Goal: Task Accomplishment & Management: Use online tool/utility

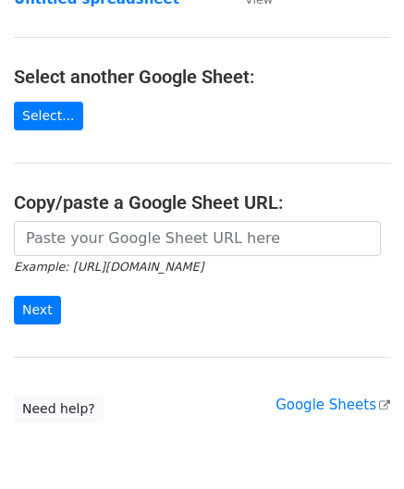
scroll to position [185, 0]
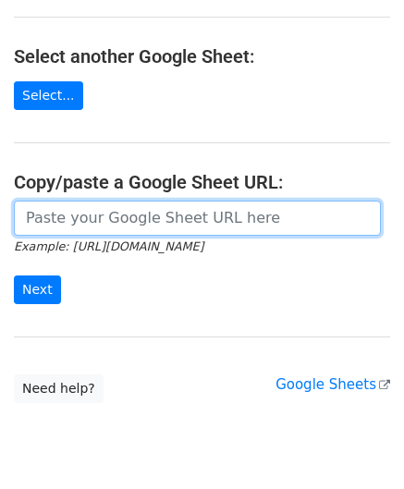
click at [140, 219] on input "url" at bounding box center [197, 217] width 367 height 35
paste input "[URL][DOMAIN_NAME]"
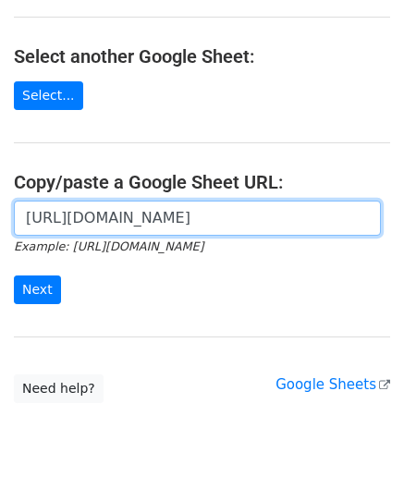
scroll to position [0, 388]
type input "[URL][DOMAIN_NAME]"
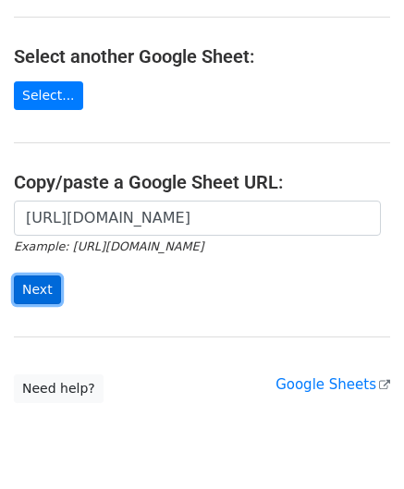
click at [34, 284] on input "Next" at bounding box center [37, 289] width 47 height 29
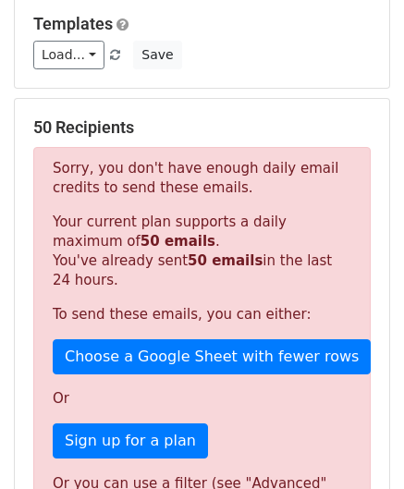
scroll to position [623, 0]
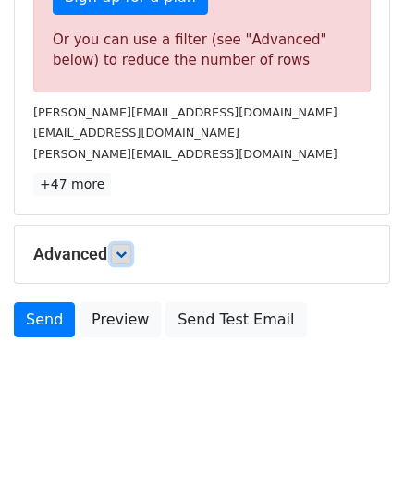
click at [123, 248] on icon at bounding box center [120, 253] width 11 height 11
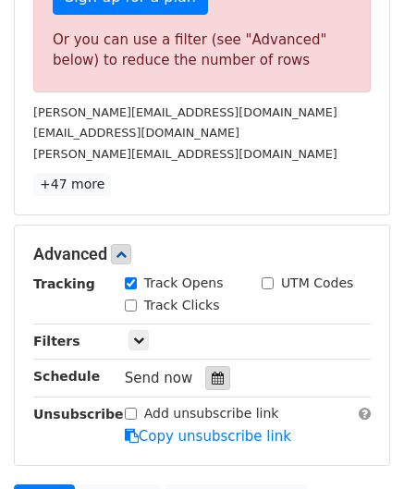
click at [212, 378] on icon at bounding box center [218, 377] width 12 height 13
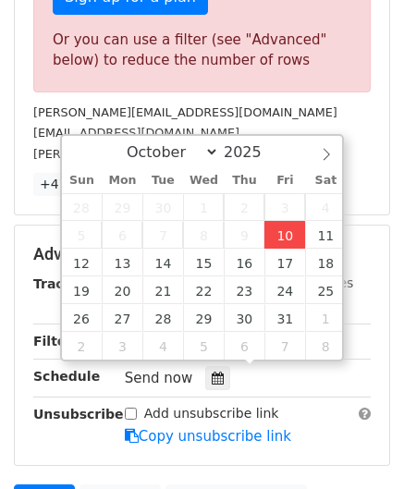
type input "2025-10-10 12:00"
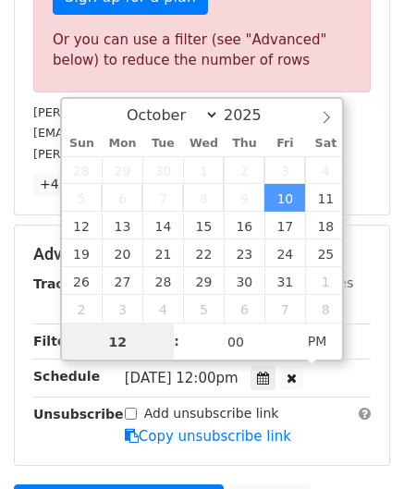
scroll to position [502, 0]
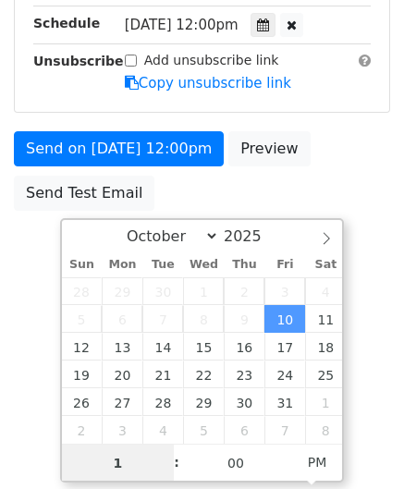
type input "10"
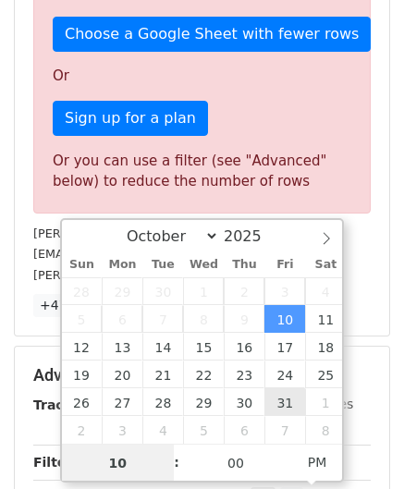
scroll to position [623, 0]
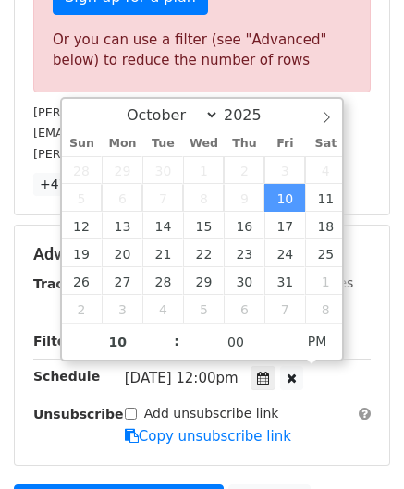
type input "2025-10-10 22:00"
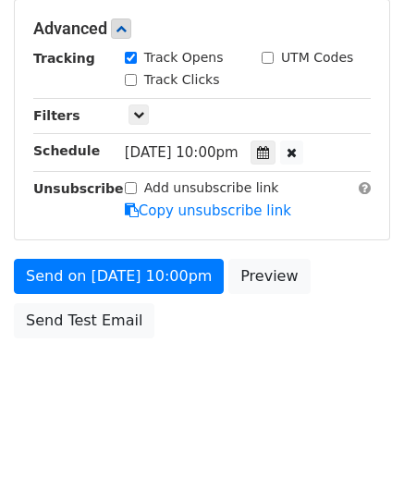
scroll to position [847, 0]
